Goal: Check status

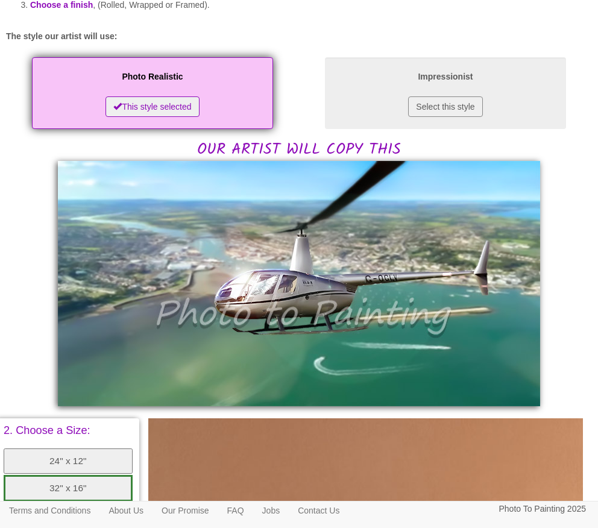
scroll to position [168, 0]
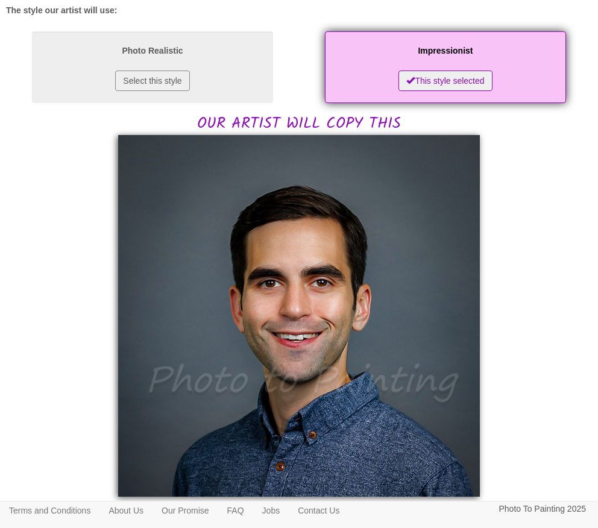
scroll to position [210, 0]
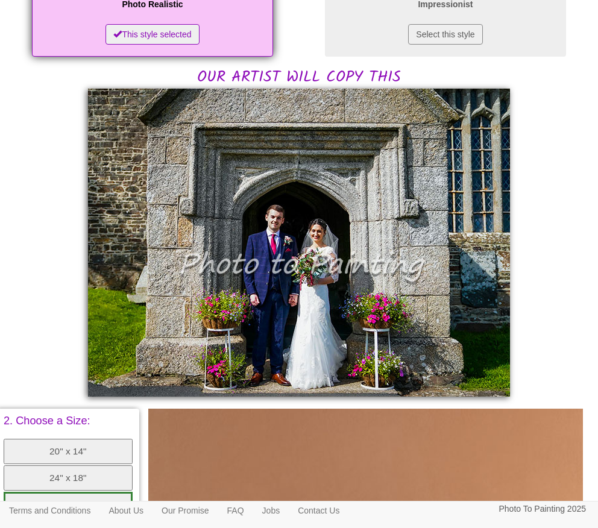
scroll to position [232, 0]
